Goal: Task Accomplishment & Management: Manage account settings

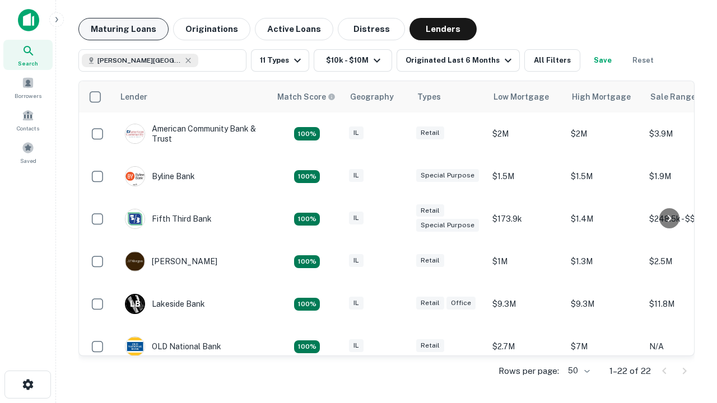
click at [123, 29] on button "Maturing Loans" at bounding box center [123, 29] width 90 height 22
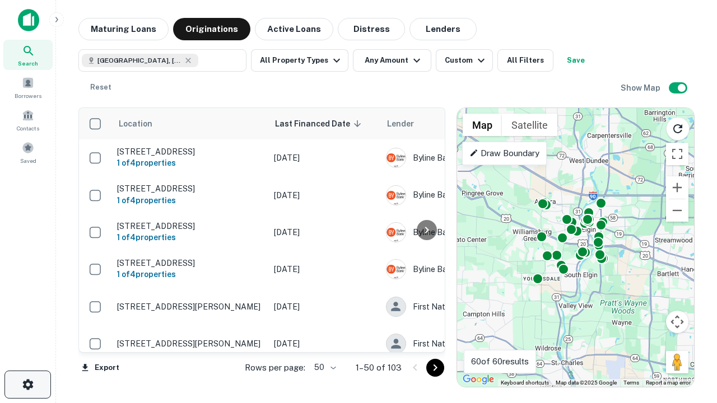
click at [27, 385] on icon "button" at bounding box center [27, 384] width 13 height 13
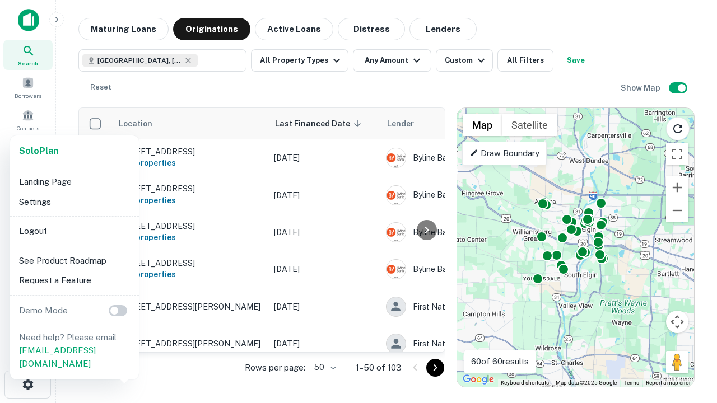
click at [74, 231] on li "Logout" at bounding box center [75, 231] width 120 height 20
